Goal: Transaction & Acquisition: Purchase product/service

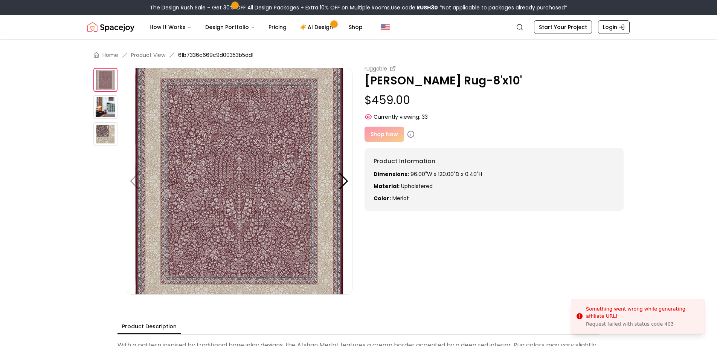
click at [99, 99] on img at bounding box center [105, 107] width 24 height 24
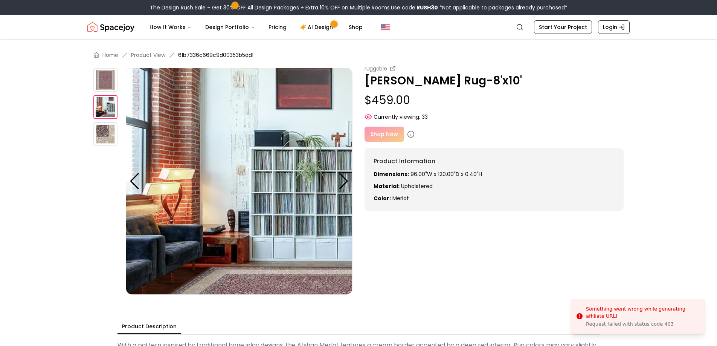
click at [99, 76] on img at bounding box center [105, 80] width 24 height 24
